Goal: Information Seeking & Learning: Learn about a topic

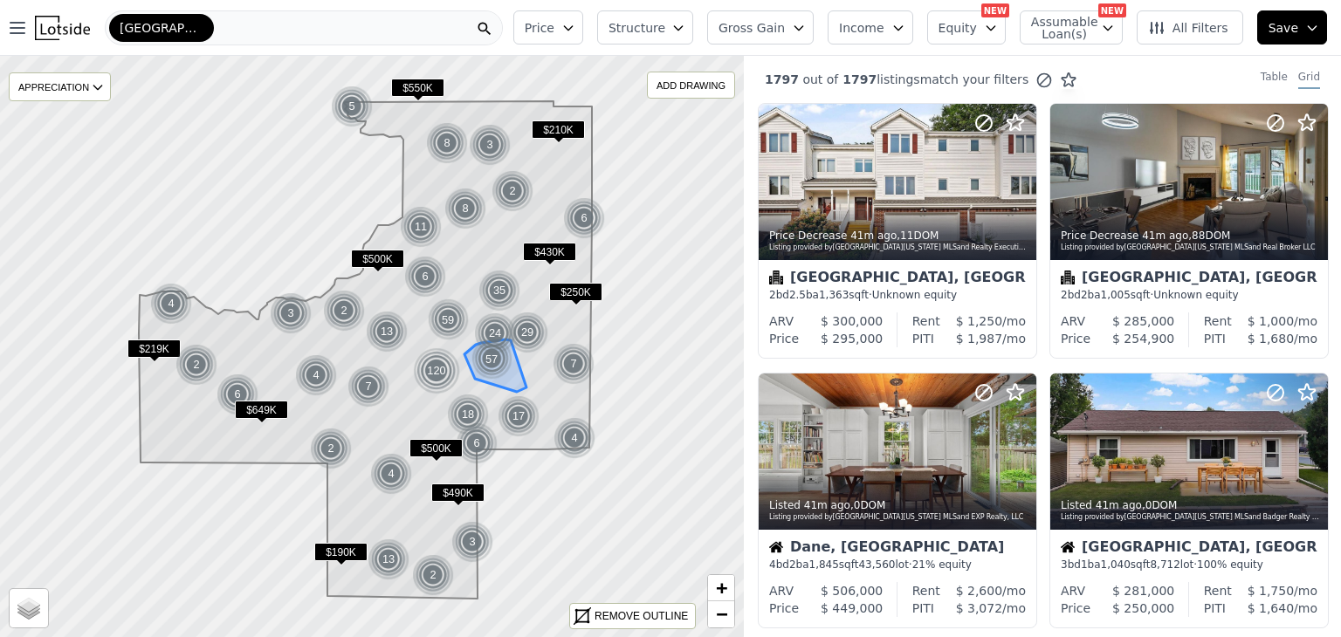
click at [489, 361] on div "57" at bounding box center [492, 359] width 45 height 45
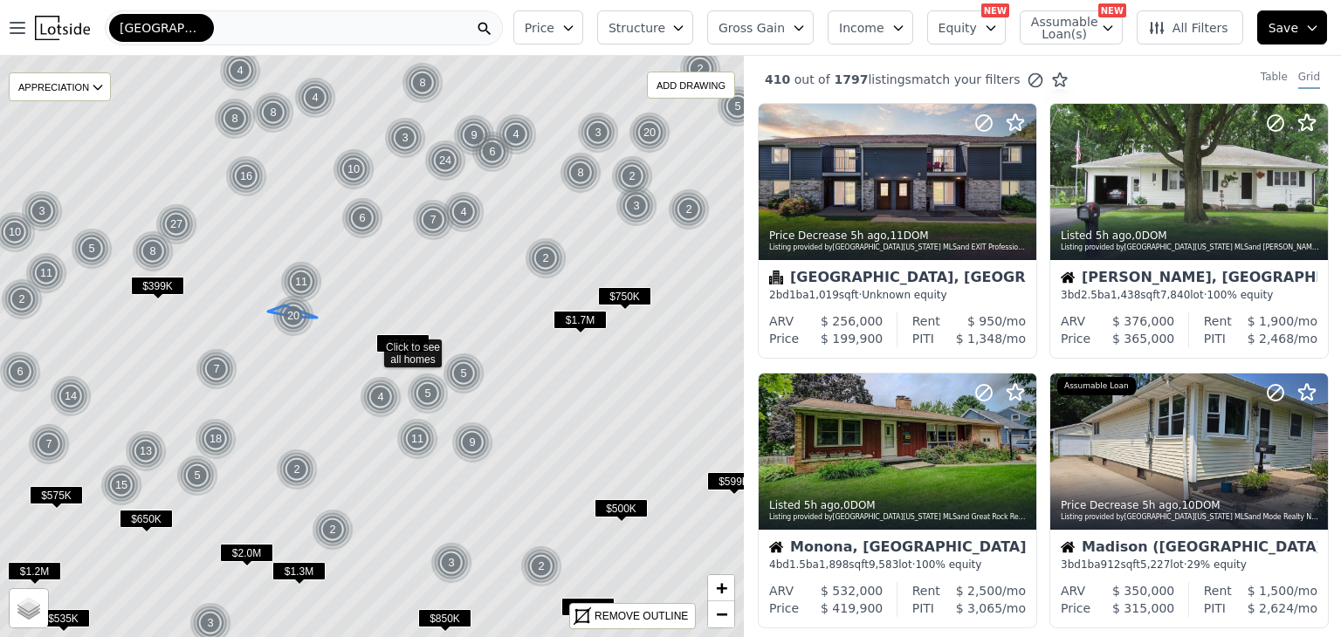
click at [297, 312] on div "20" at bounding box center [293, 316] width 42 height 42
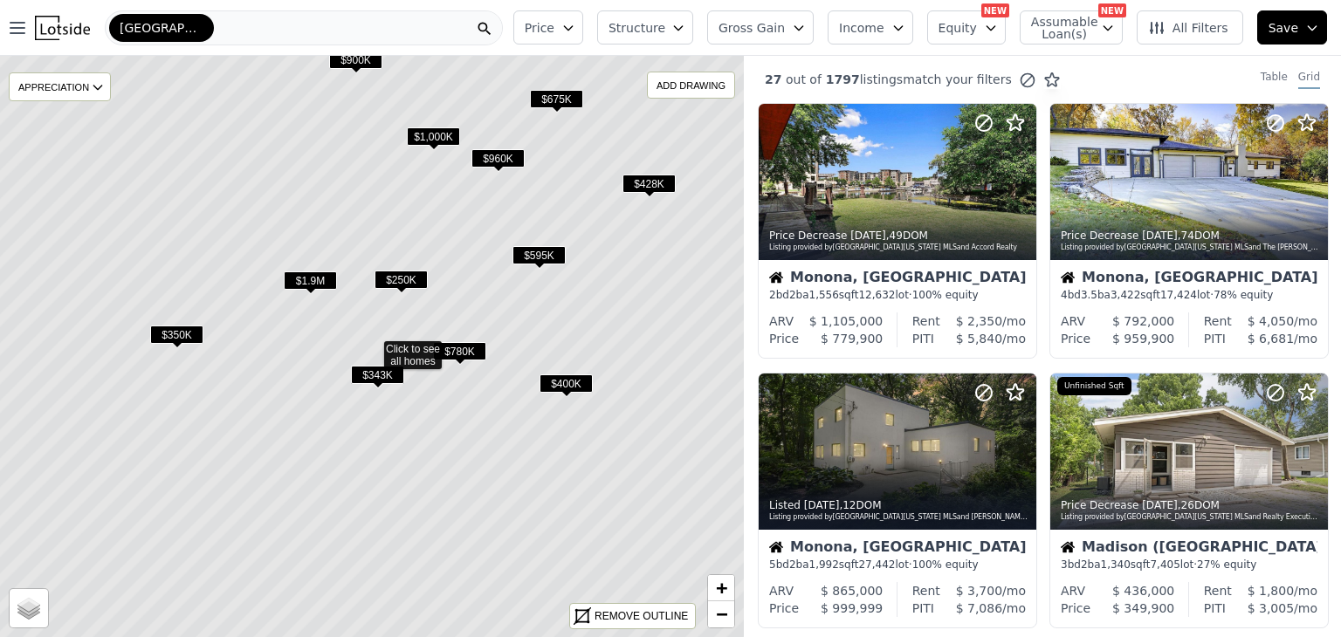
click at [173, 334] on span "$350K" at bounding box center [176, 335] width 53 height 18
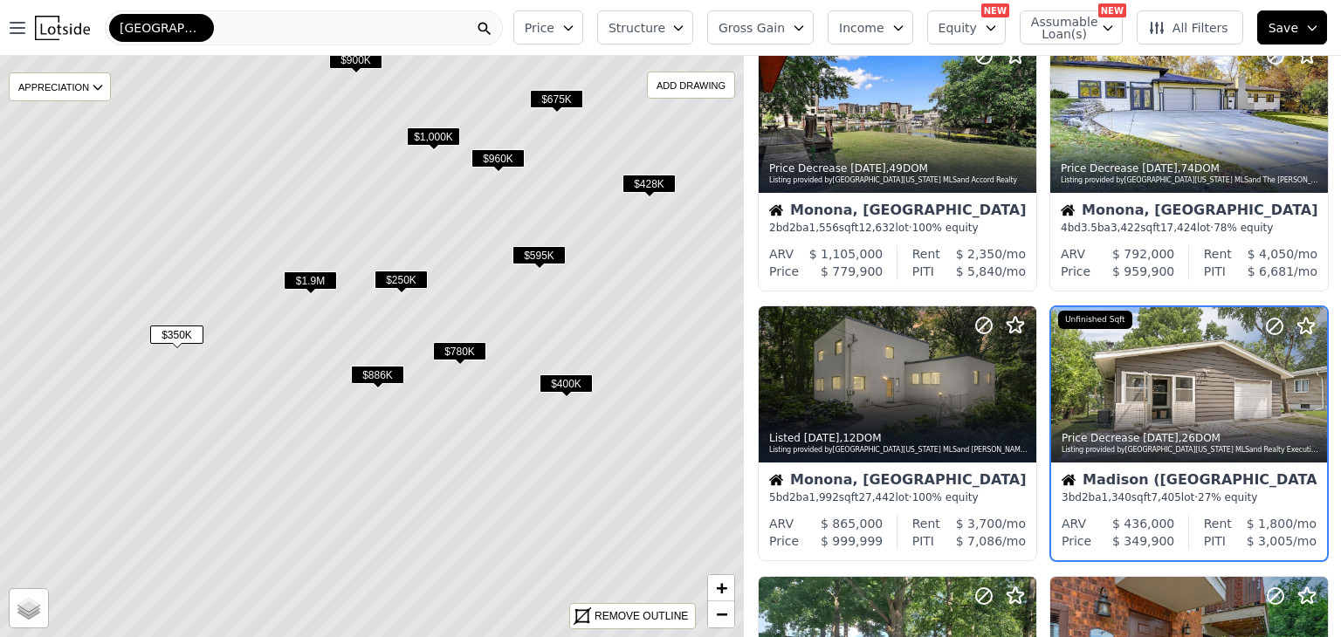
scroll to position [126, 0]
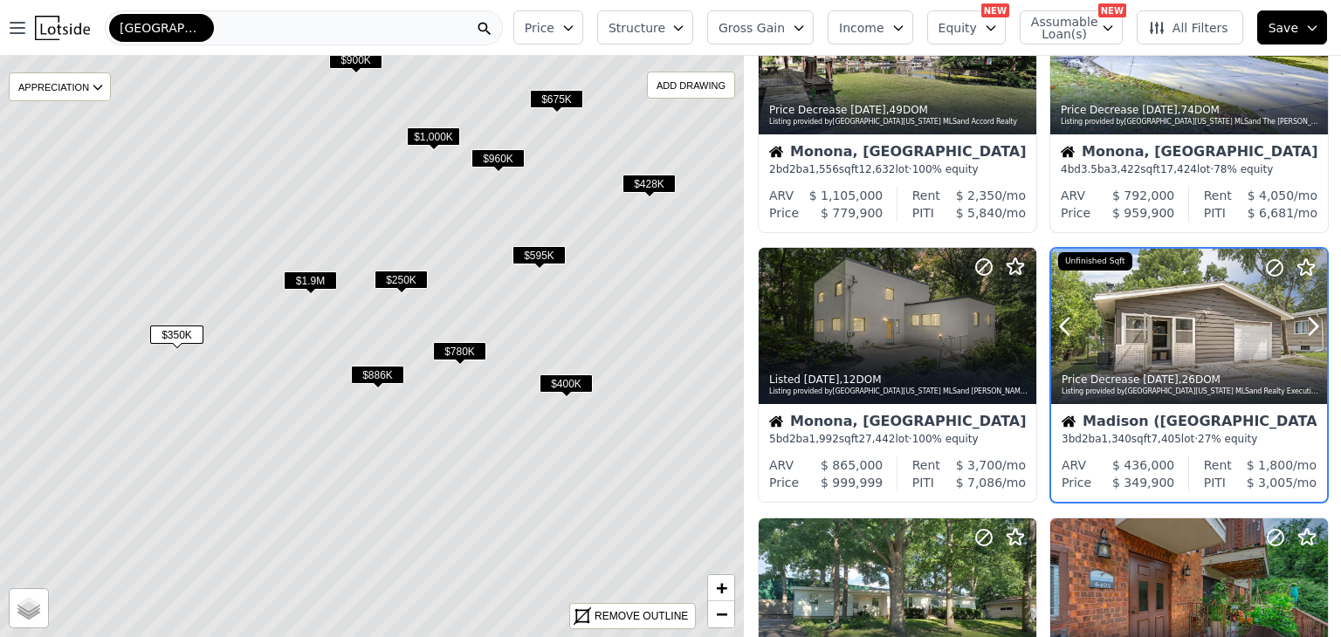
click at [1162, 338] on div at bounding box center [1189, 326] width 276 height 155
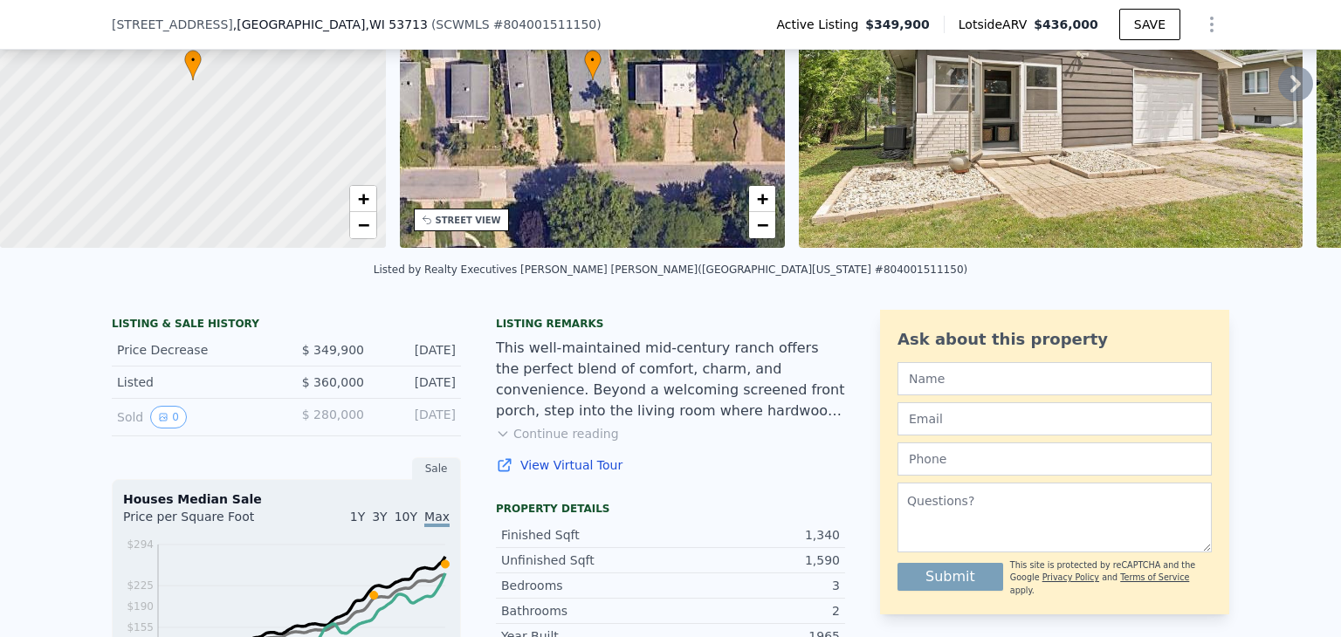
scroll to position [262, 0]
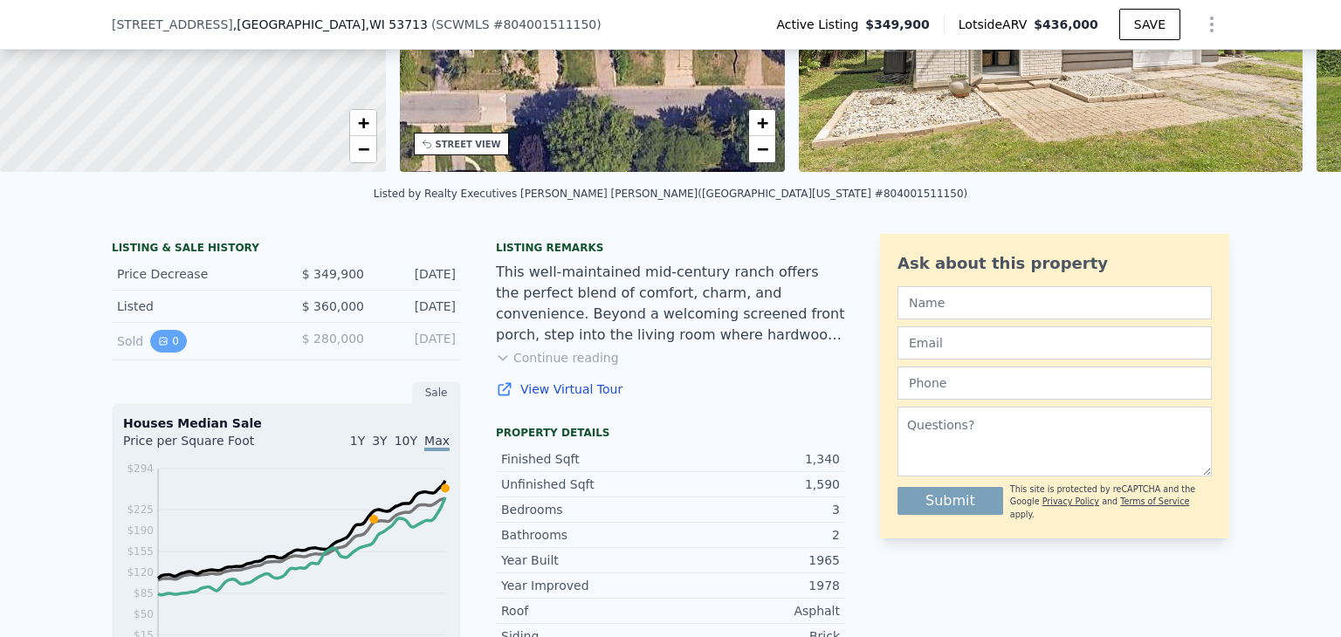
click at [158, 347] on icon "View historical data" at bounding box center [163, 341] width 10 height 10
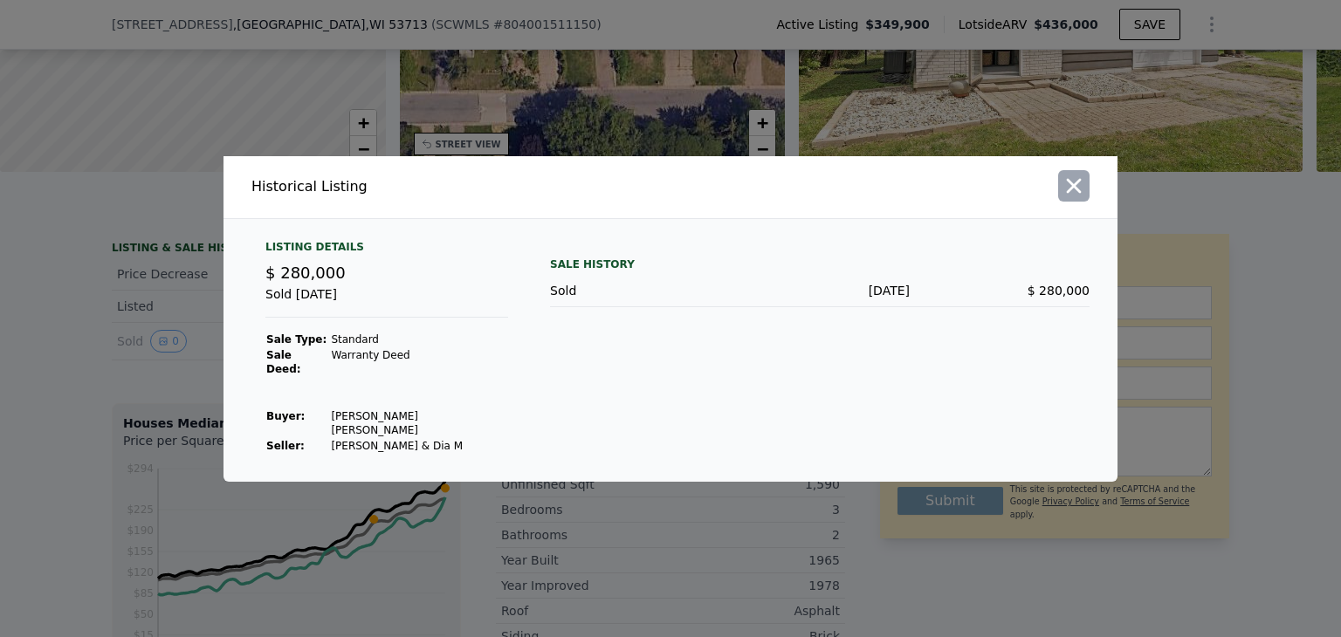
click at [1076, 193] on icon "button" at bounding box center [1074, 185] width 15 height 15
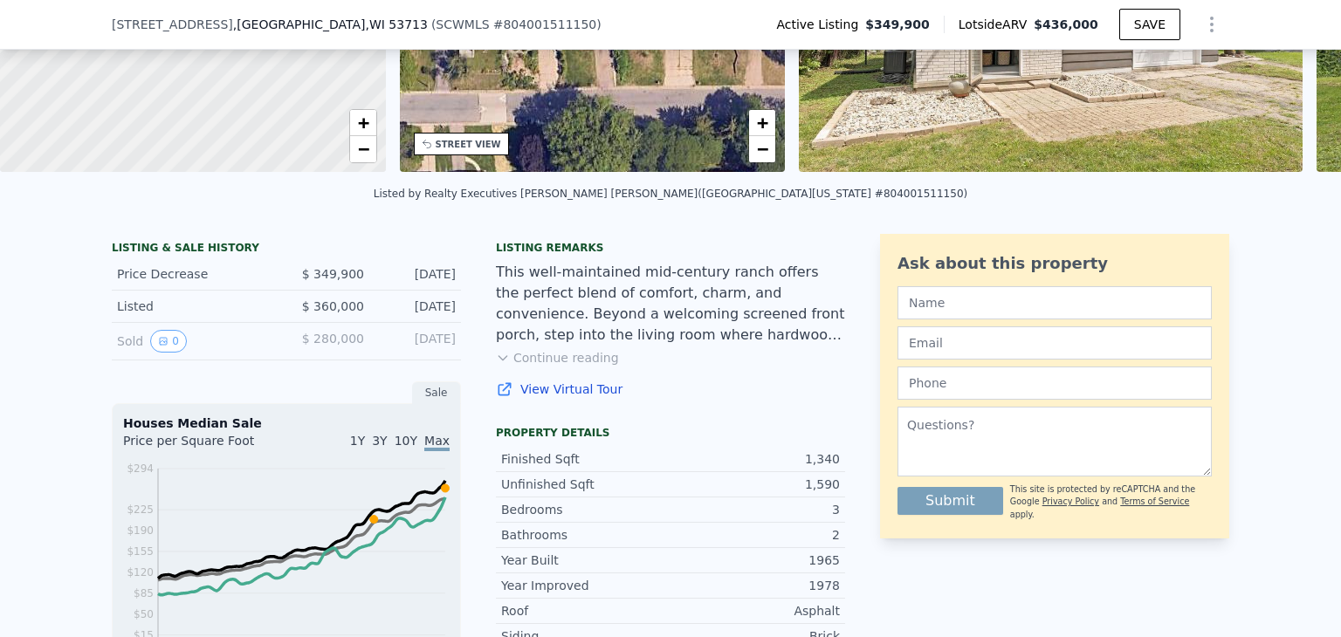
scroll to position [87, 0]
